Goal: Transaction & Acquisition: Obtain resource

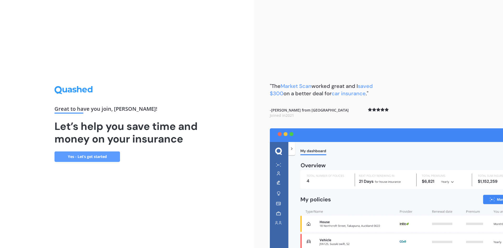
click at [87, 158] on link "Yes - Let’s get started" at bounding box center [88, 156] width 66 height 10
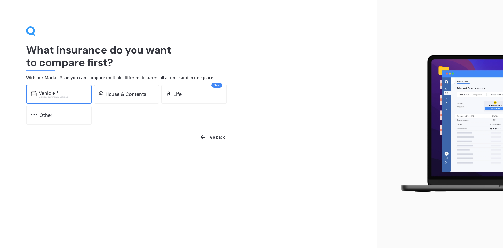
click at [58, 94] on div "Vehicle *" at bounding box center [49, 92] width 20 height 5
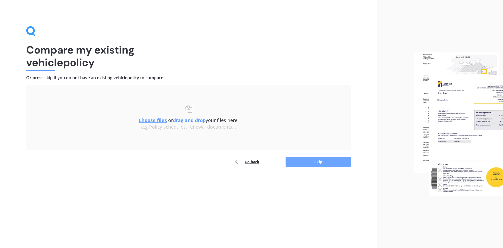
click at [316, 162] on button "Skip" at bounding box center [319, 162] width 66 height 10
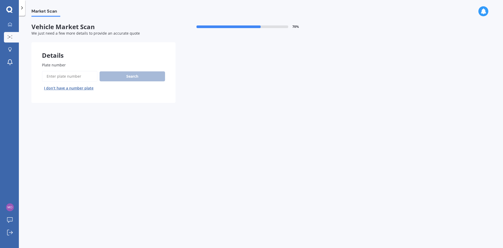
click at [62, 77] on input "Plate number" at bounding box center [70, 76] width 56 height 11
click at [169, 119] on div "Market Scan Vehicle Market Scan 70 % We just need a few more details to provide…" at bounding box center [261, 133] width 485 height 232
click at [85, 78] on input "Plate number" at bounding box center [70, 76] width 56 height 11
type input "PNP154"
click at [134, 76] on button "Search" at bounding box center [133, 76] width 66 height 10
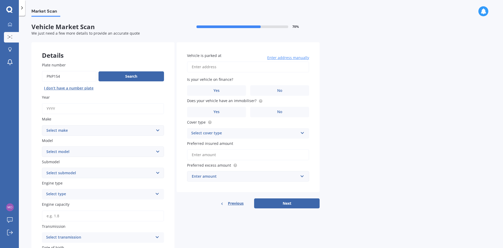
click at [23, 8] on icon at bounding box center [21, 7] width 5 height 5
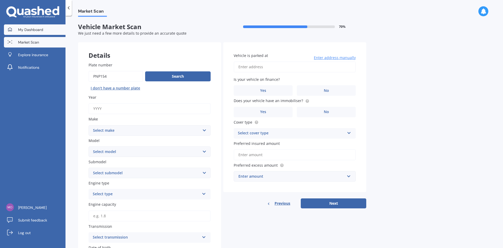
click at [35, 33] on link "My Dashboard" at bounding box center [35, 29] width 62 height 10
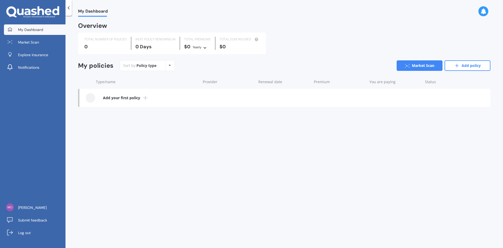
drag, startPoint x: 137, startPoint y: 66, endPoint x: 141, endPoint y: 67, distance: 4.7
click at [137, 66] on div "Policy type" at bounding box center [147, 65] width 20 height 5
click at [168, 66] on div "Policy type Alphabetical Date added Renewing next" at bounding box center [170, 65] width 8 height 9
click at [244, 146] on div "My Dashboard Overview TOTAL NUMBER OF POLICIES 0 NEXT POLICY RENEWING [DATE] TO…" at bounding box center [285, 133] width 438 height 232
click at [35, 10] on icon at bounding box center [32, 12] width 53 height 12
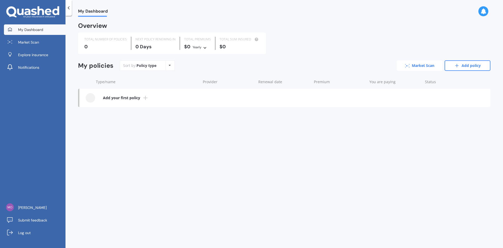
click at [424, 67] on link "Market Scan" at bounding box center [420, 65] width 46 height 10
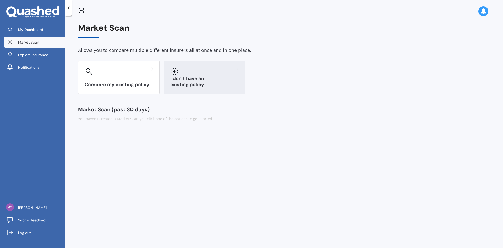
click at [185, 83] on h3 "I don’t have an existing policy" at bounding box center [204, 82] width 68 height 12
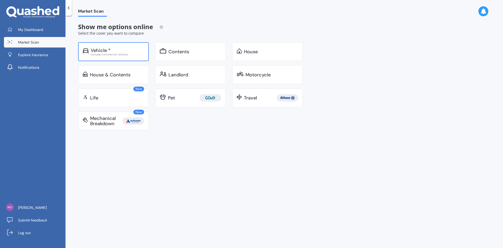
click at [113, 53] on div "Excludes commercial vehicles" at bounding box center [117, 54] width 53 height 3
click at [109, 53] on div "Excludes commercial vehicles" at bounding box center [117, 54] width 53 height 3
click at [254, 74] on div "Motorcycle" at bounding box center [258, 74] width 25 height 5
click at [99, 48] on div "Vehicle *" at bounding box center [101, 50] width 20 height 5
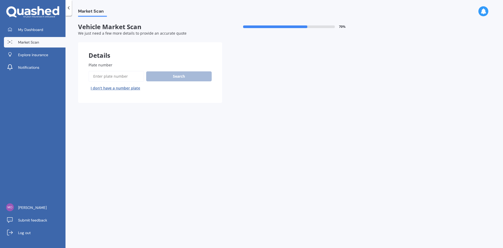
click at [116, 90] on button "I don’t have a number plate" at bounding box center [116, 88] width 54 height 8
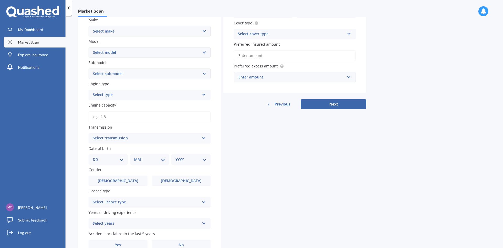
scroll to position [20, 0]
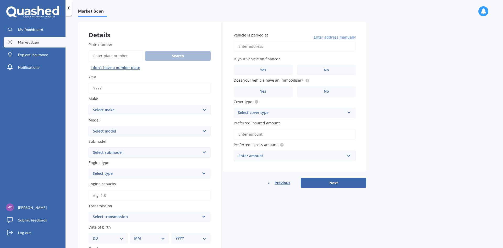
click at [153, 133] on select "Select model" at bounding box center [150, 131] width 122 height 10
click at [138, 111] on select "Select make AC ALFA ROMEO ASTON [PERSON_NAME] AUDI AUSTIN BEDFORD Bentley BMW B…" at bounding box center [150, 110] width 122 height 10
click at [419, 131] on div "Market Scan Vehicle Market Scan 70 % We just need a few more details to provide…" at bounding box center [285, 133] width 438 height 232
